Goal: Find specific page/section: Find specific page/section

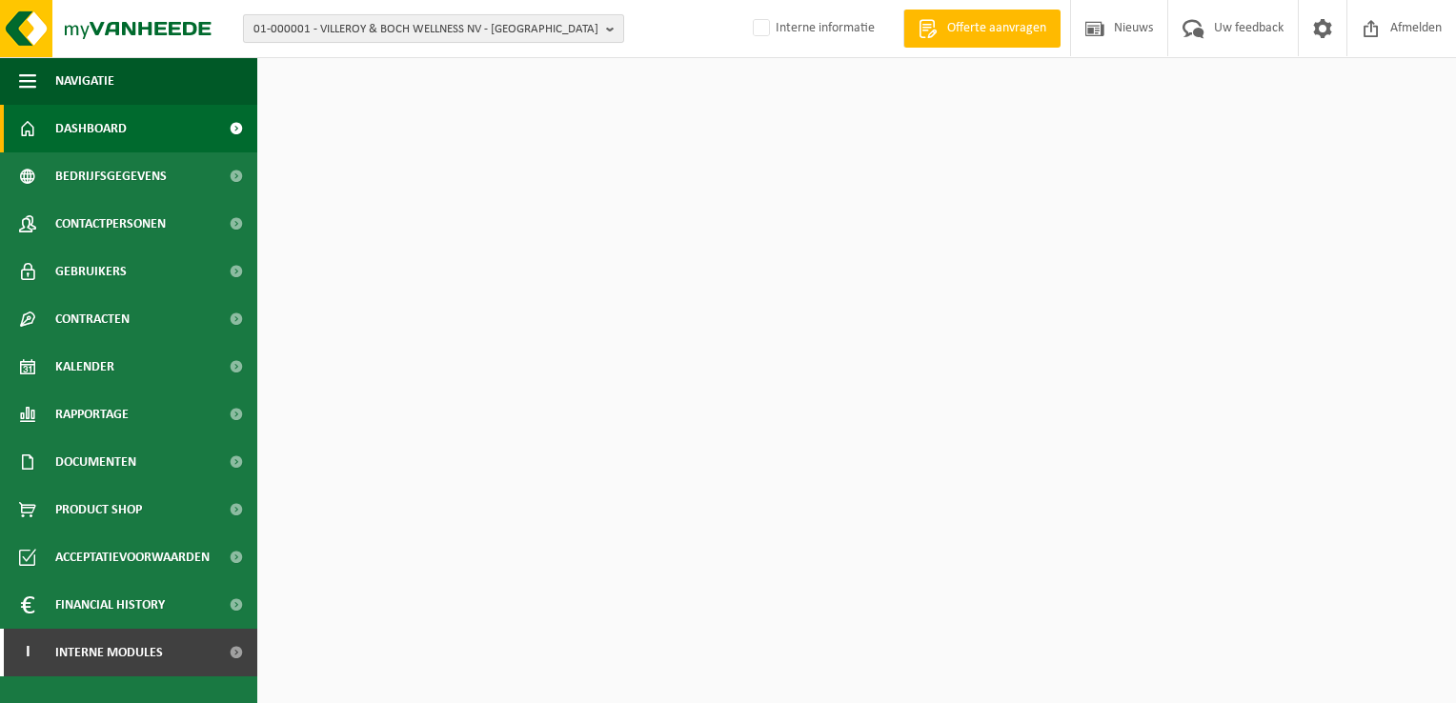
click at [372, 18] on span "01-000001 - VILLEROY & BOCH WELLNESS NV - ROESELARE" at bounding box center [425, 29] width 345 height 29
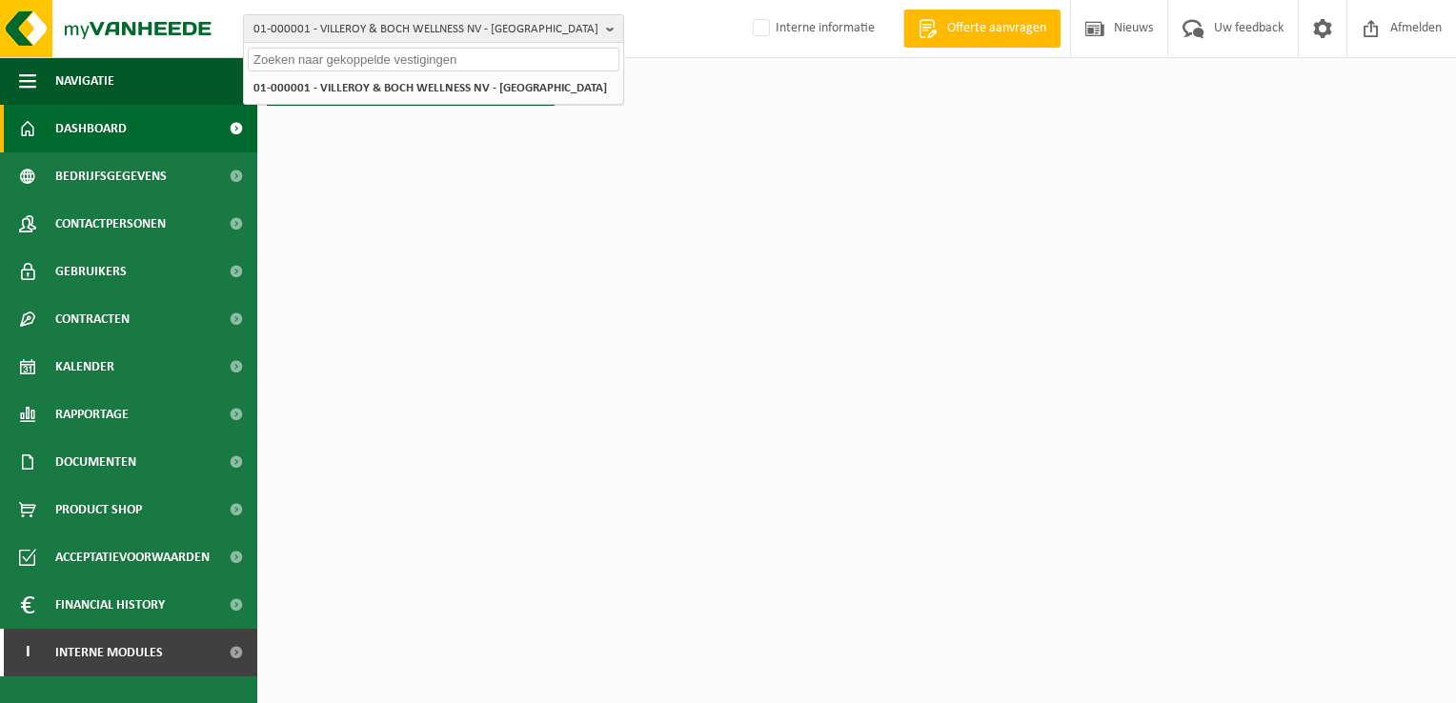
click at [351, 59] on input "text" at bounding box center [434, 60] width 372 height 24
click at [365, 30] on span "01-000001 - VILLEROY & BOCH WELLNESS NV - ROESELARE" at bounding box center [425, 29] width 345 height 29
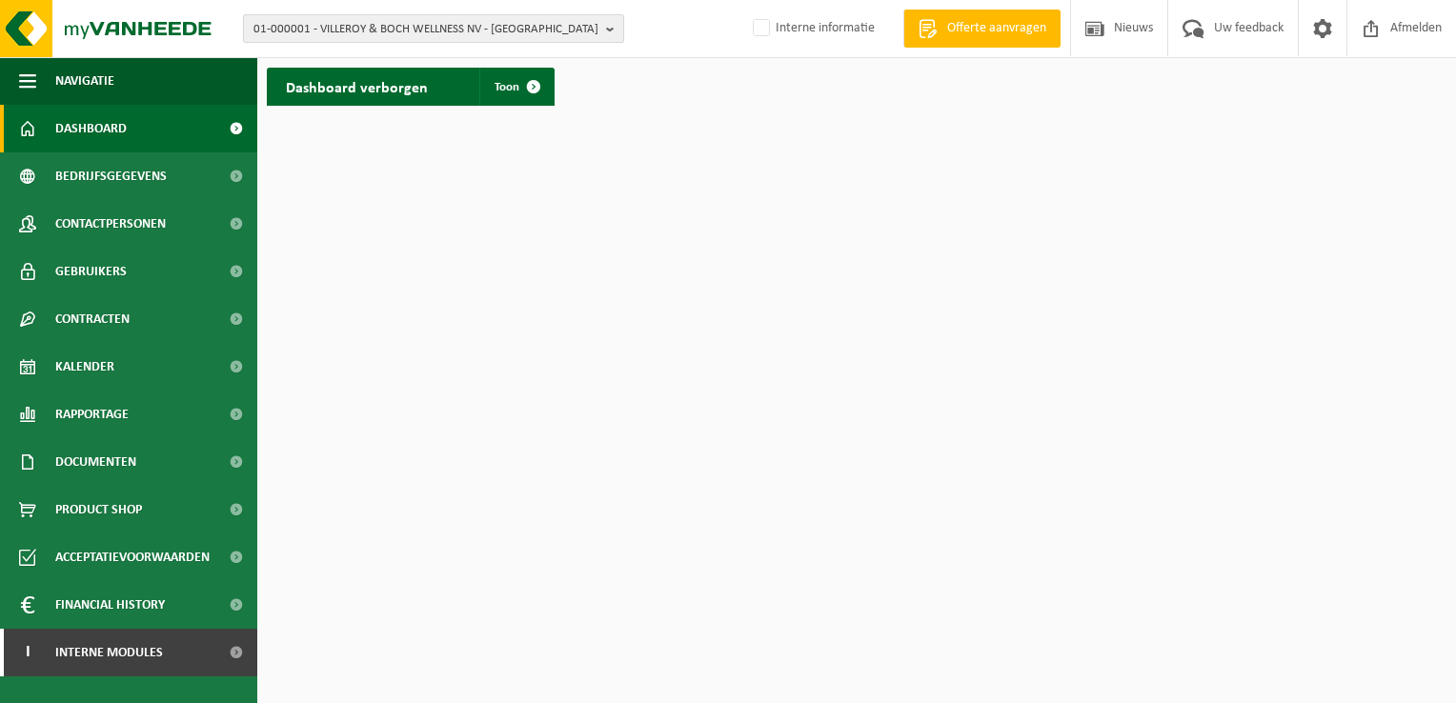
click at [348, 35] on span "01-000001 - VILLEROY & BOCH WELLNESS NV - ROESELARE" at bounding box center [425, 29] width 345 height 29
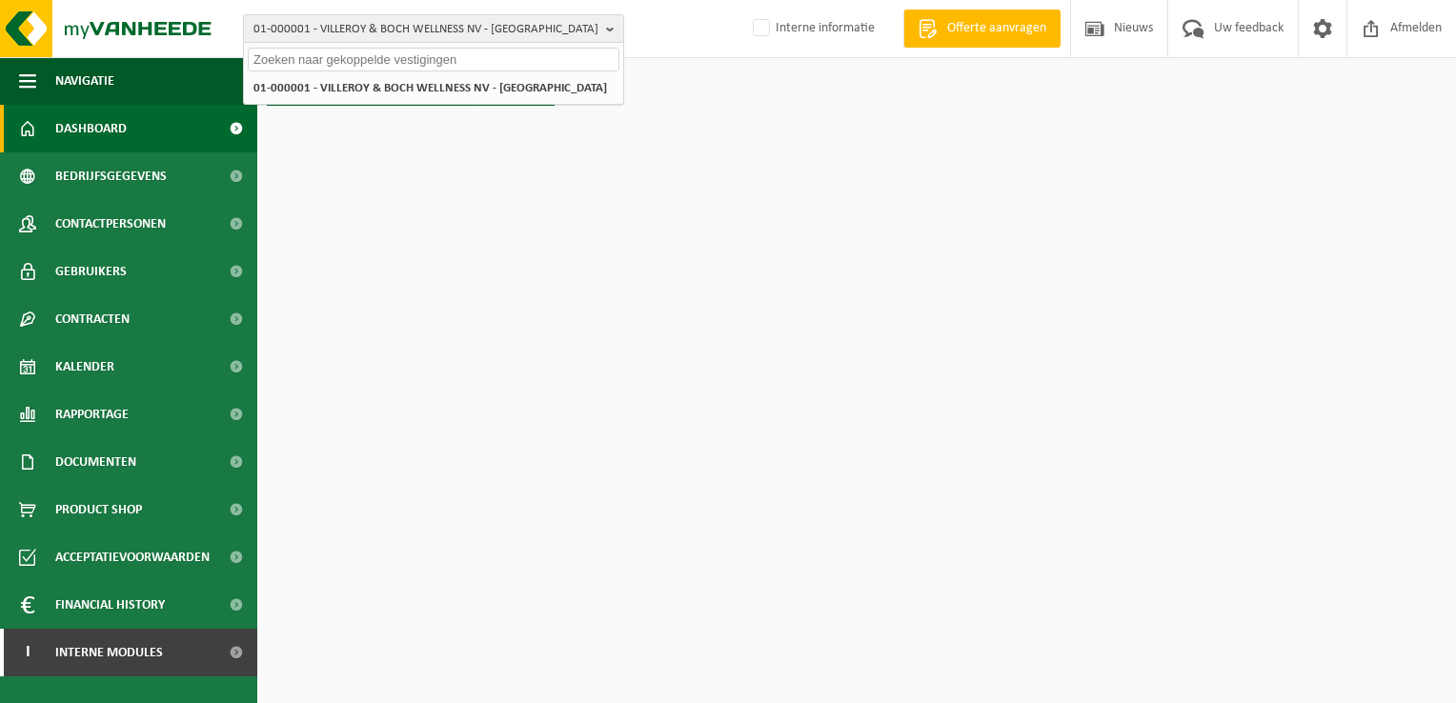
click at [310, 63] on input "text" at bounding box center [434, 60] width 372 height 24
paste input "02-008622"
type input "02-008622"
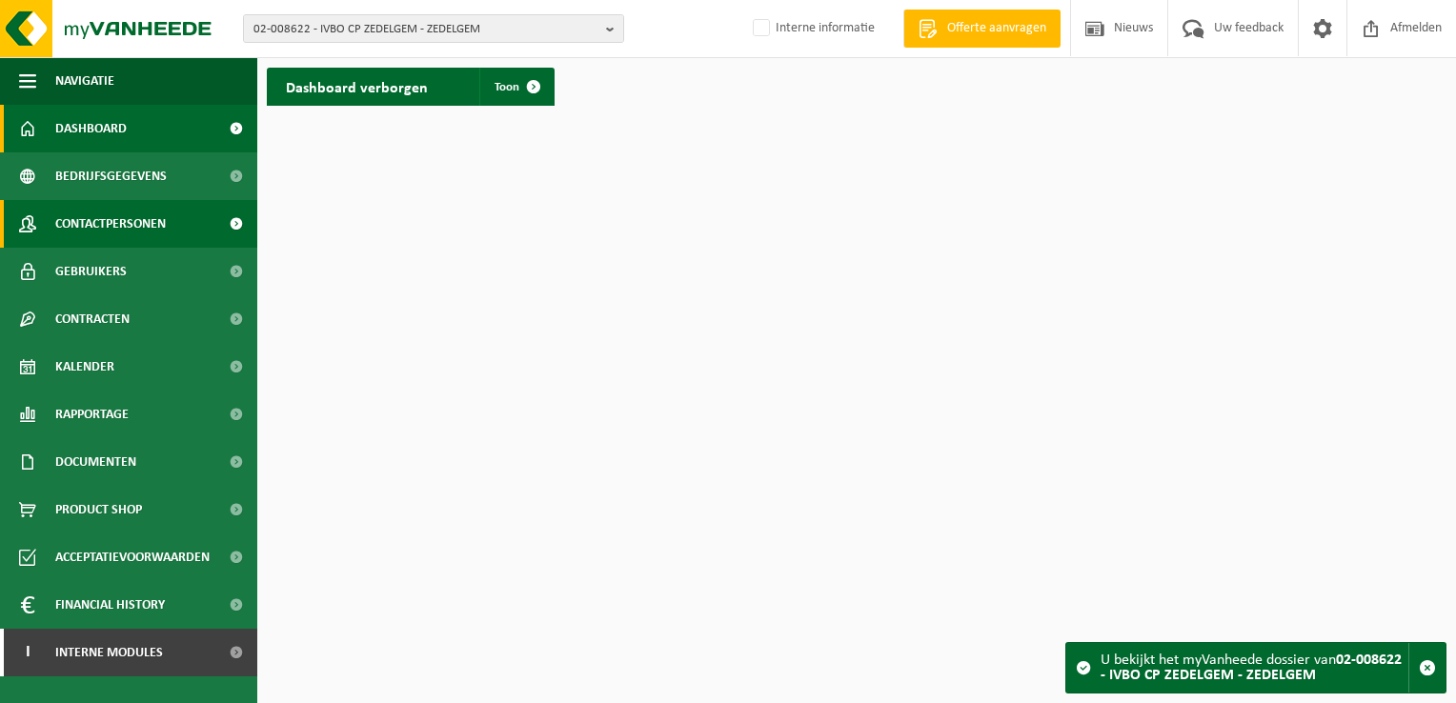
click at [122, 212] on span "Contactpersonen" at bounding box center [110, 224] width 111 height 48
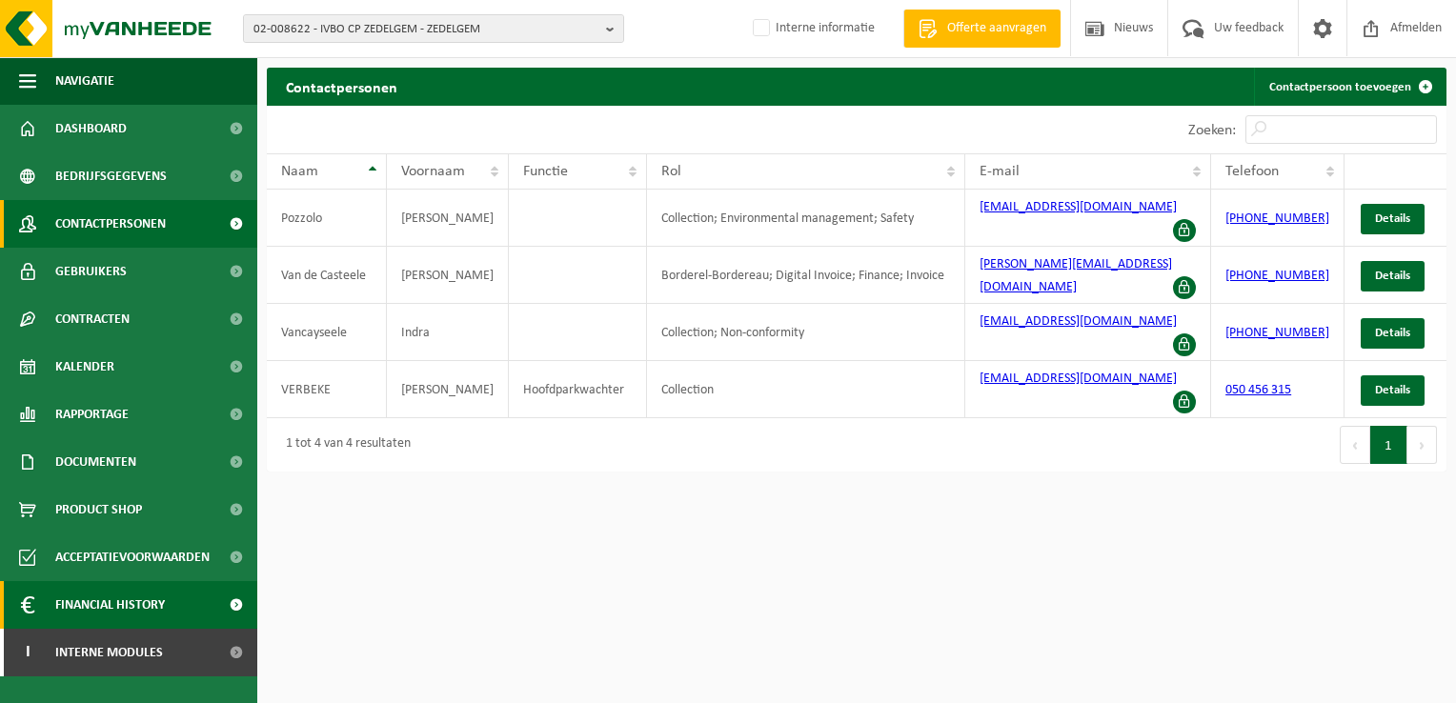
click at [131, 593] on span "Financial History" at bounding box center [110, 605] width 110 height 48
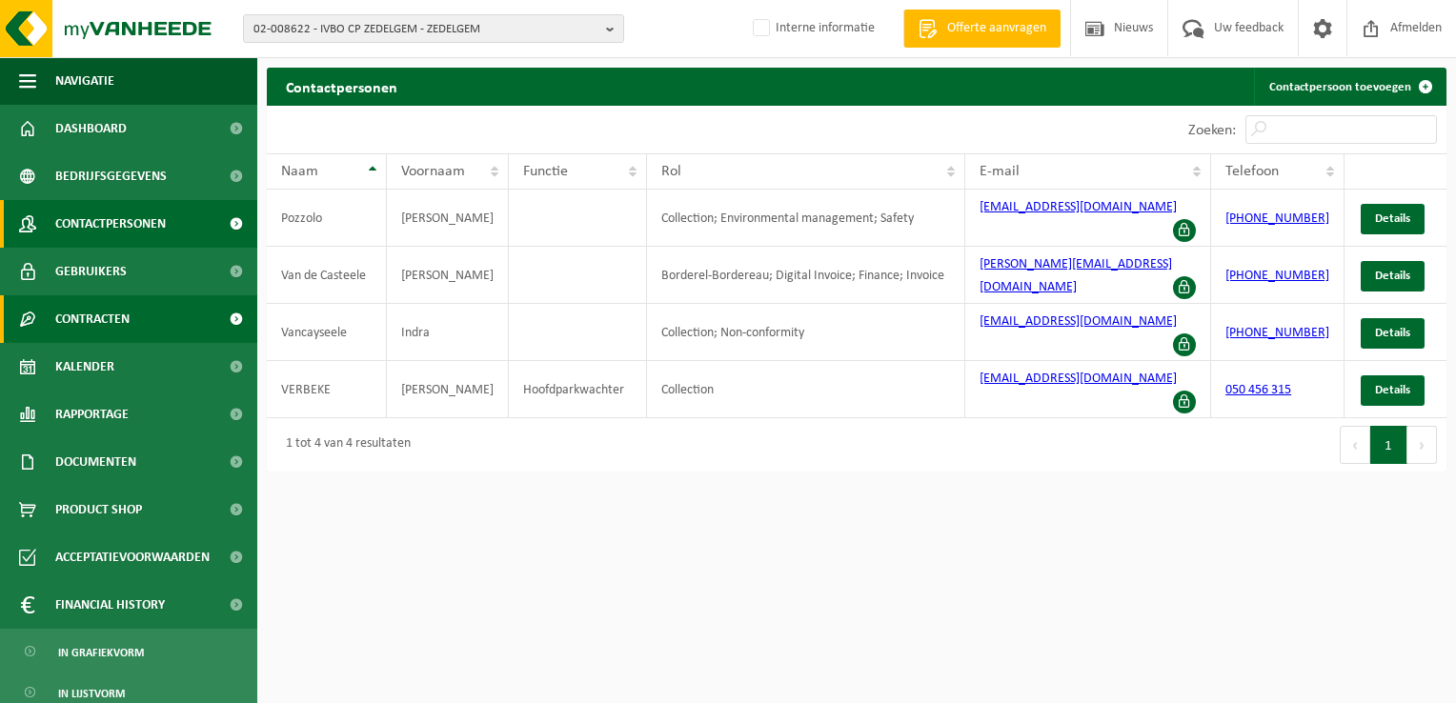
click at [97, 321] on span "Contracten" at bounding box center [92, 319] width 74 height 48
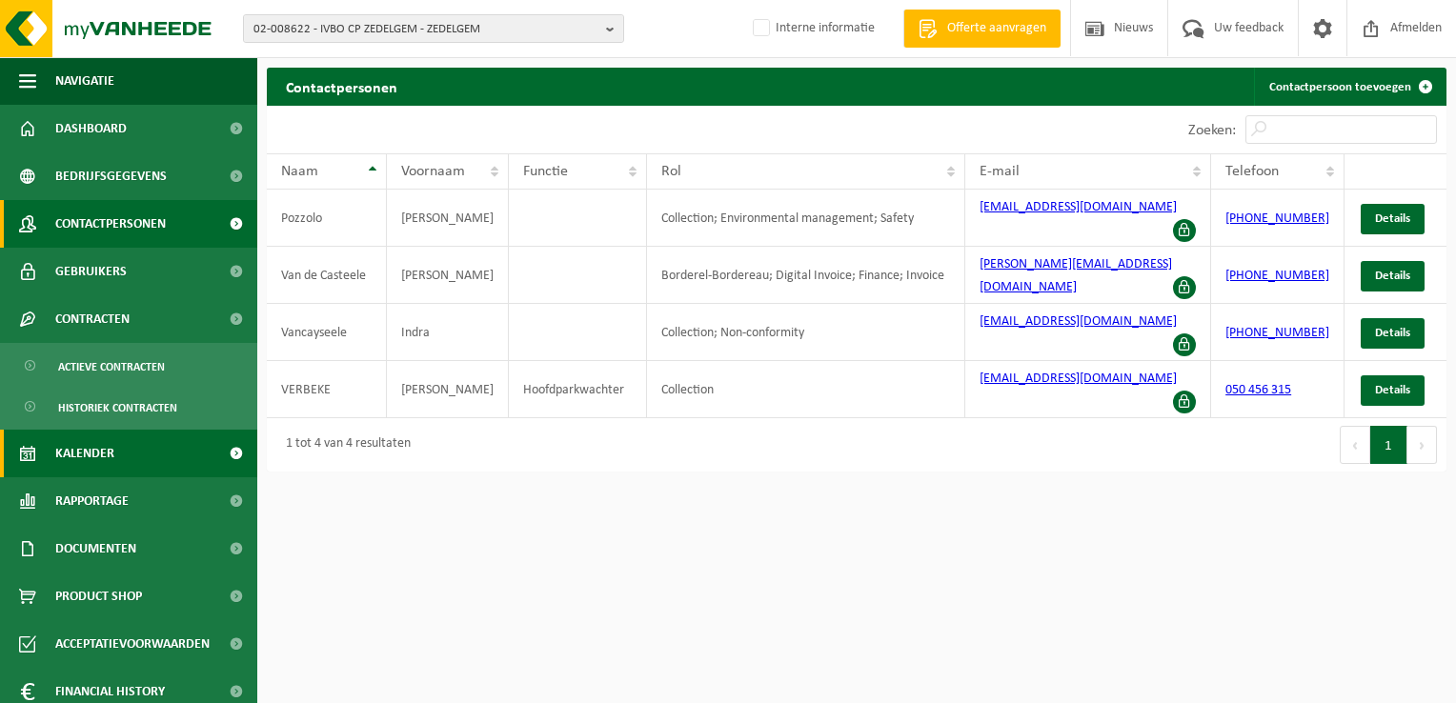
click at [95, 446] on span "Kalender" at bounding box center [84, 454] width 59 height 48
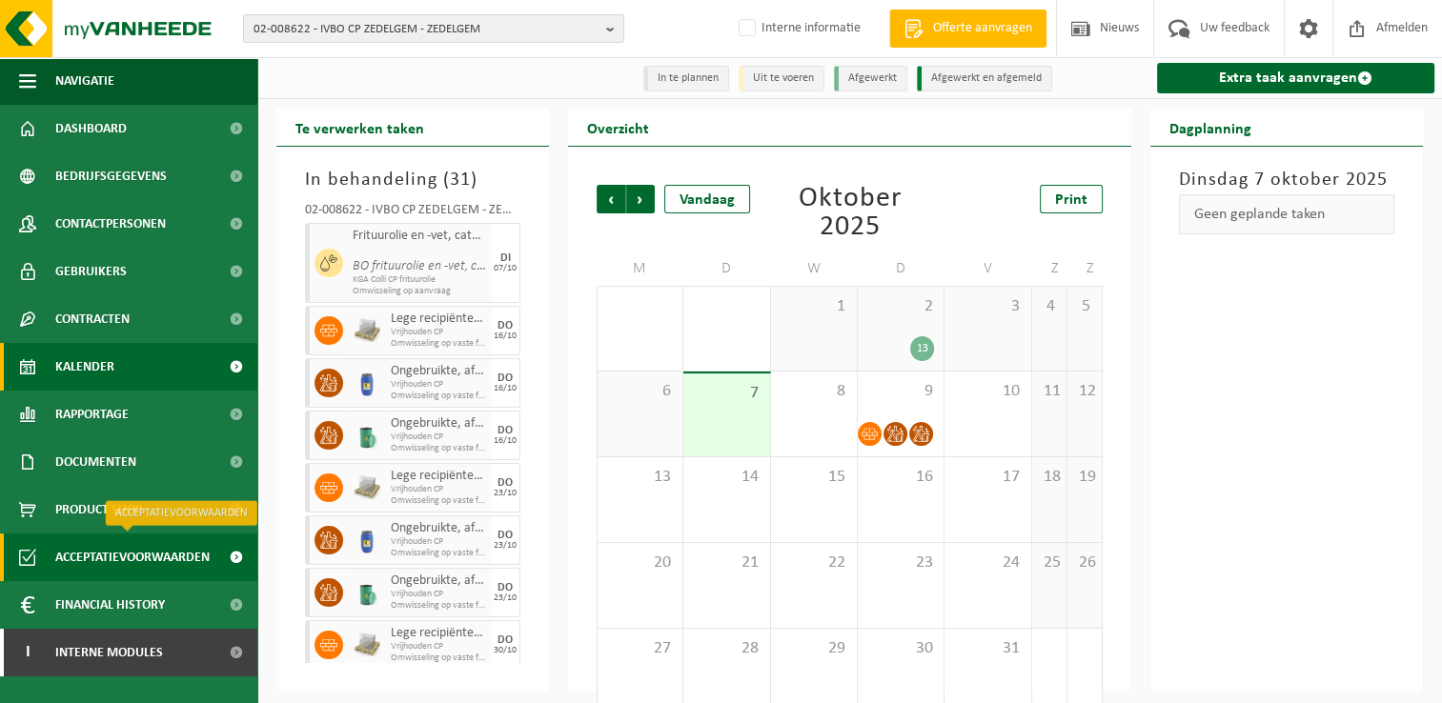
scroll to position [31, 0]
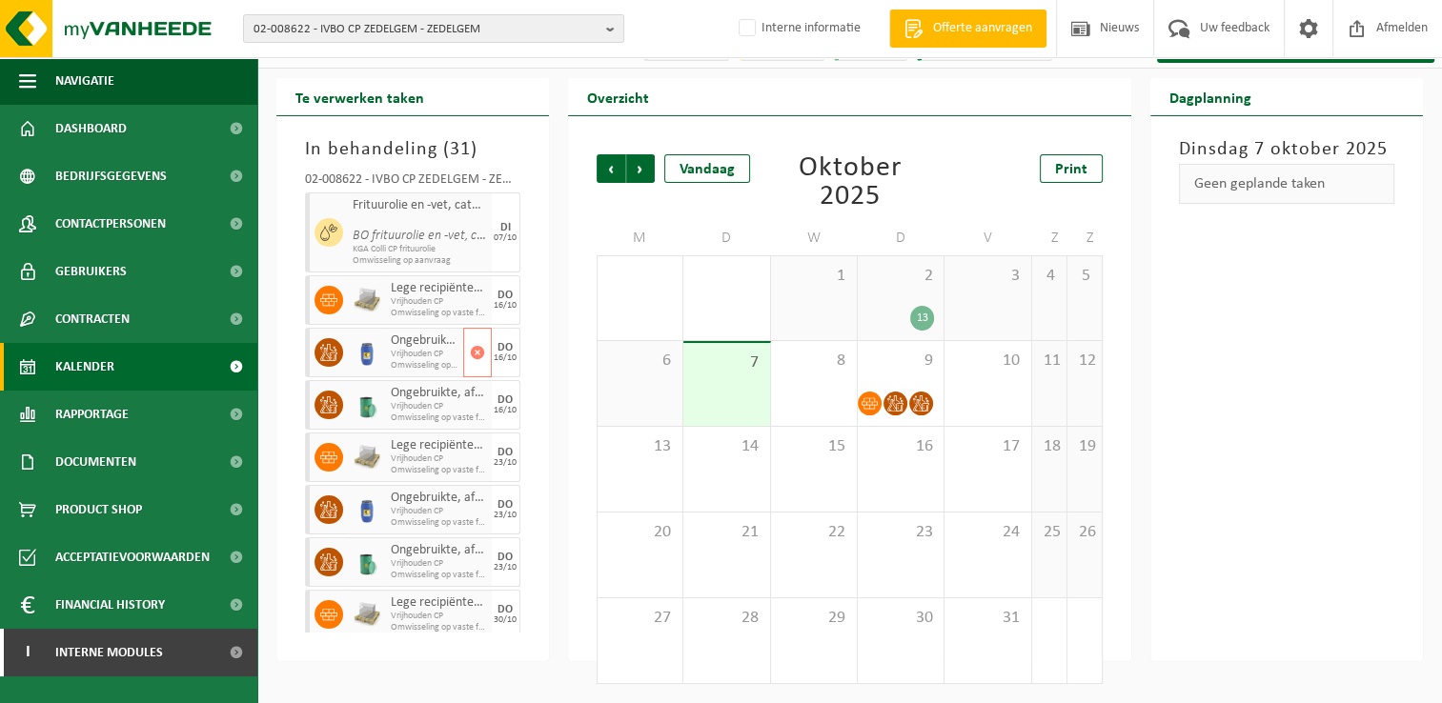
drag, startPoint x: 388, startPoint y: 358, endPoint x: 369, endPoint y: 358, distance: 19.1
click at [388, 358] on div "Ongebruikte, afgedankte chemicalien (huishoudelijk) Vrijhouden CP Omwisseling o…" at bounding box center [424, 353] width 77 height 50
click at [331, 358] on icon at bounding box center [328, 352] width 17 height 17
